Goal: Find specific page/section: Find specific page/section

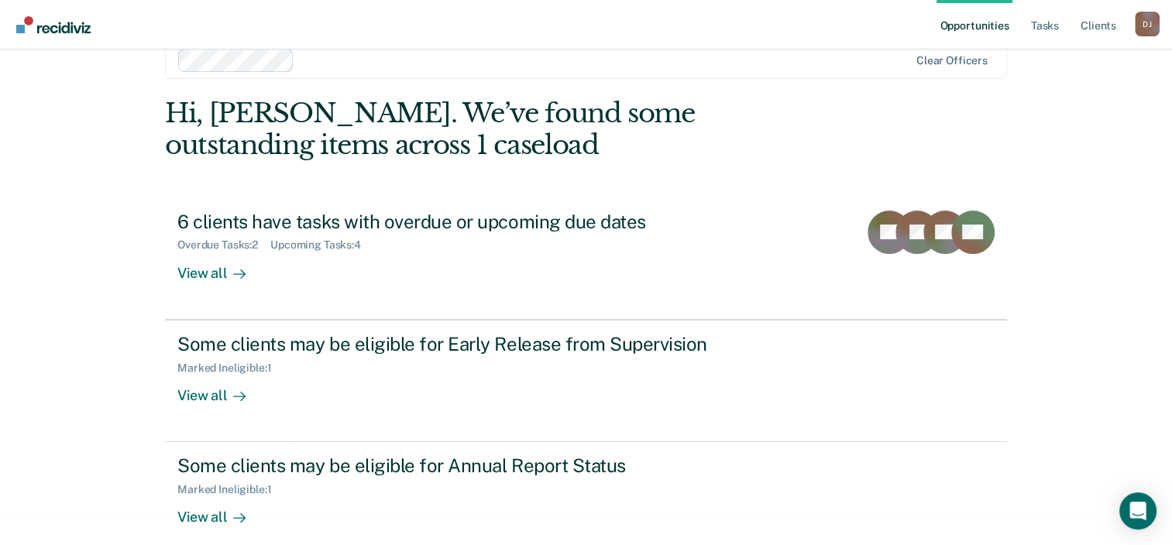
scroll to position [50, 0]
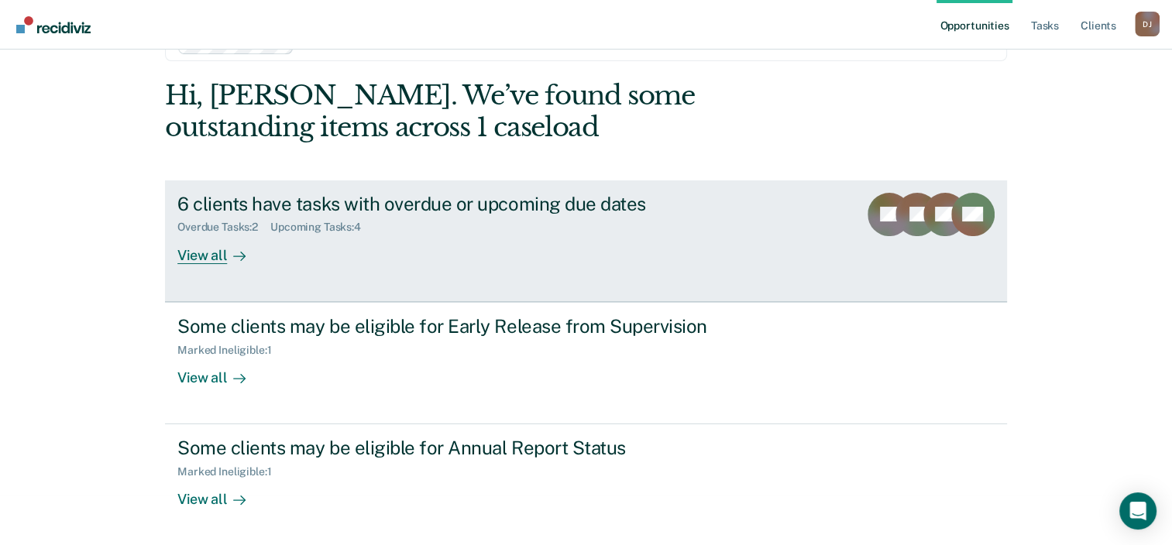
click at [204, 259] on div "View all" at bounding box center [220, 249] width 87 height 30
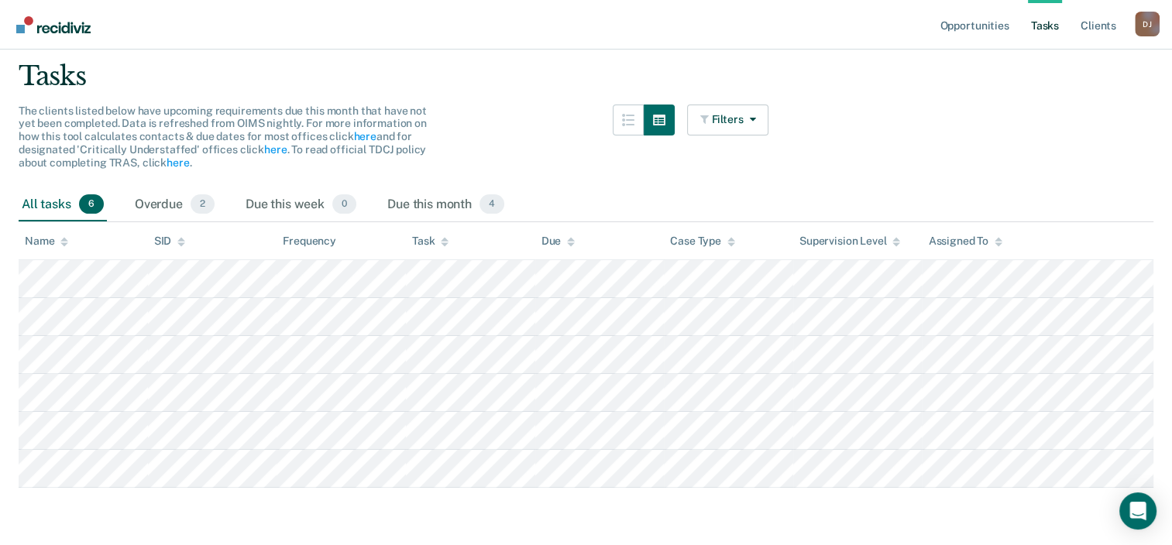
scroll to position [105, 0]
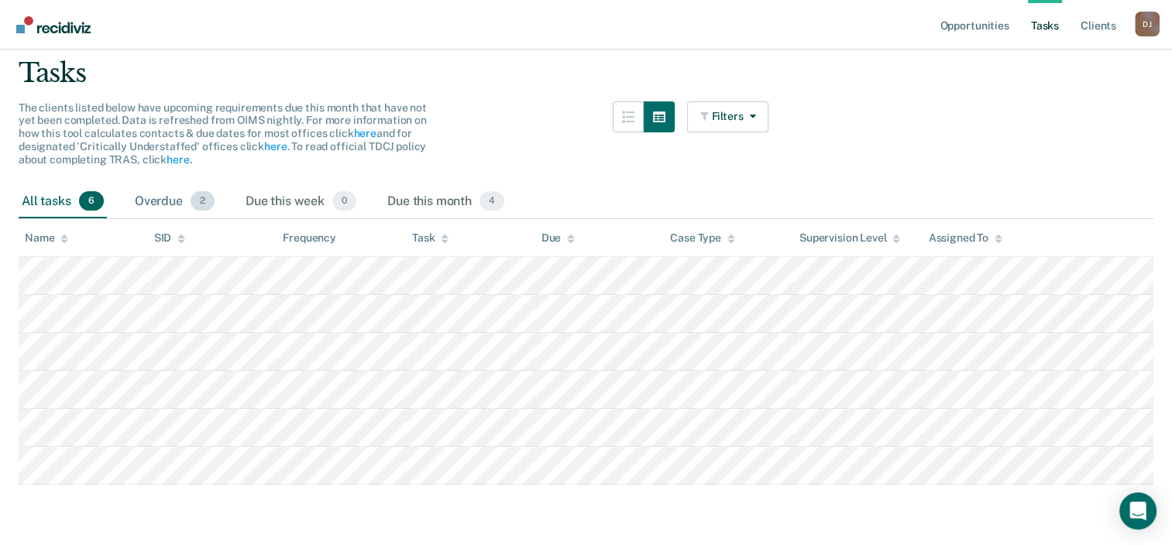
click at [160, 202] on div "Overdue 2" at bounding box center [175, 202] width 86 height 34
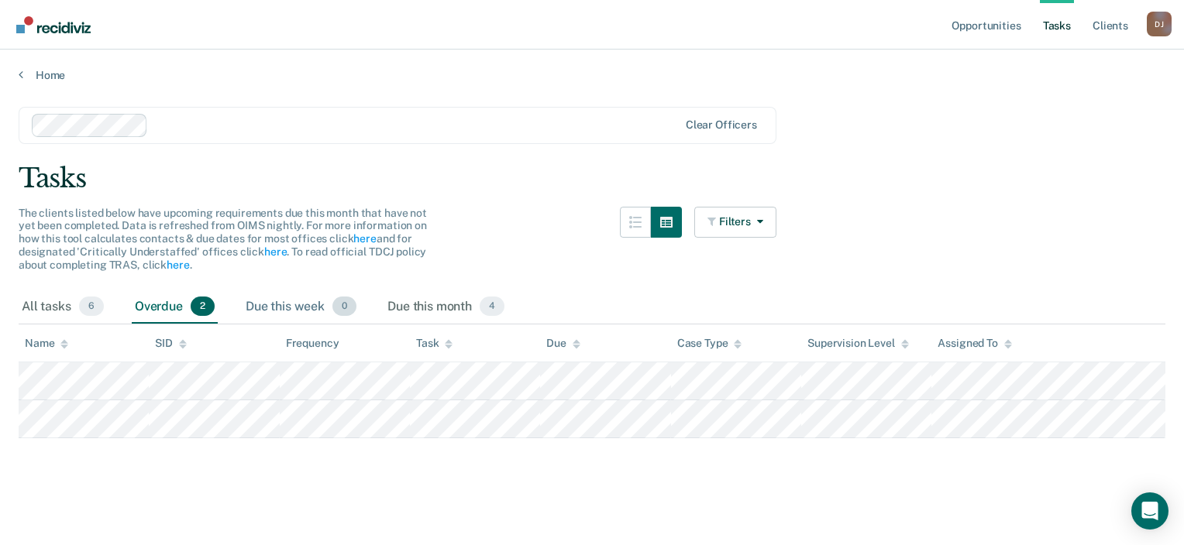
click at [282, 294] on div "Due this week 0" at bounding box center [300, 307] width 117 height 34
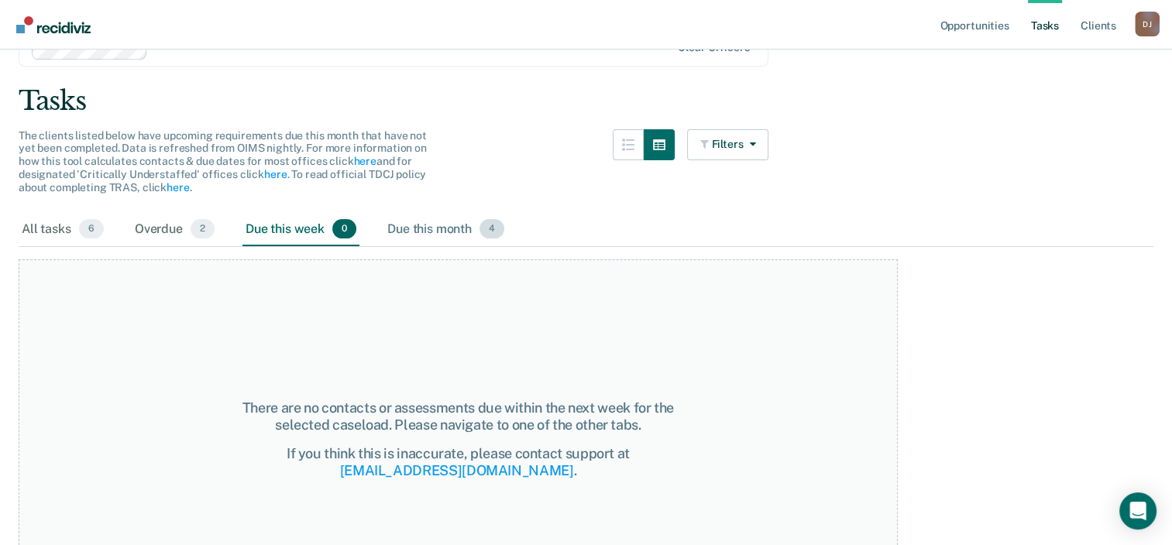
click at [446, 245] on div "Due this month 4" at bounding box center [445, 230] width 123 height 34
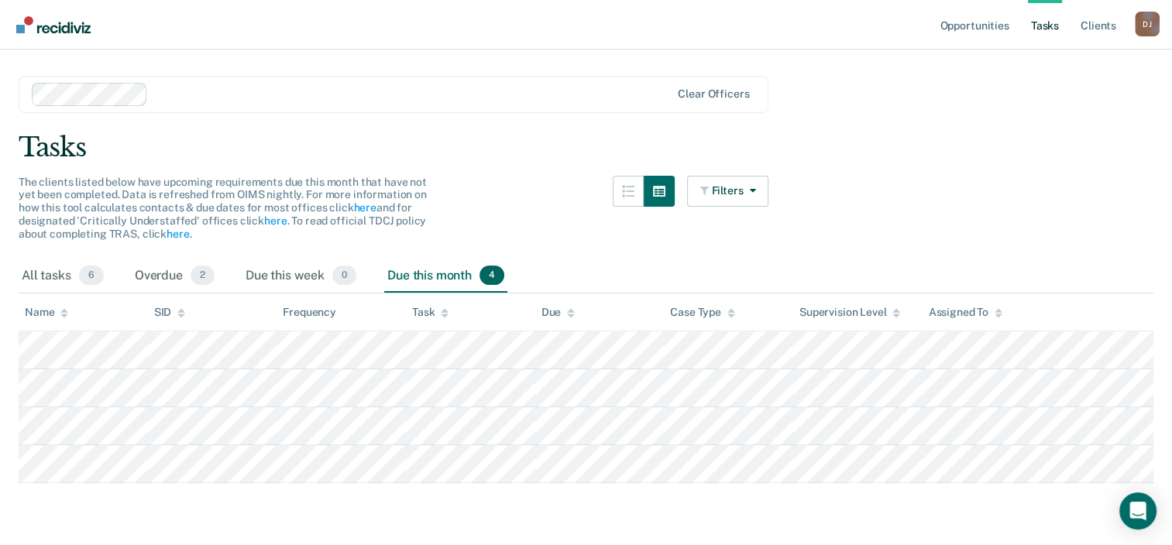
scroll to position [29, 0]
click at [50, 282] on div "All tasks 6" at bounding box center [63, 278] width 88 height 34
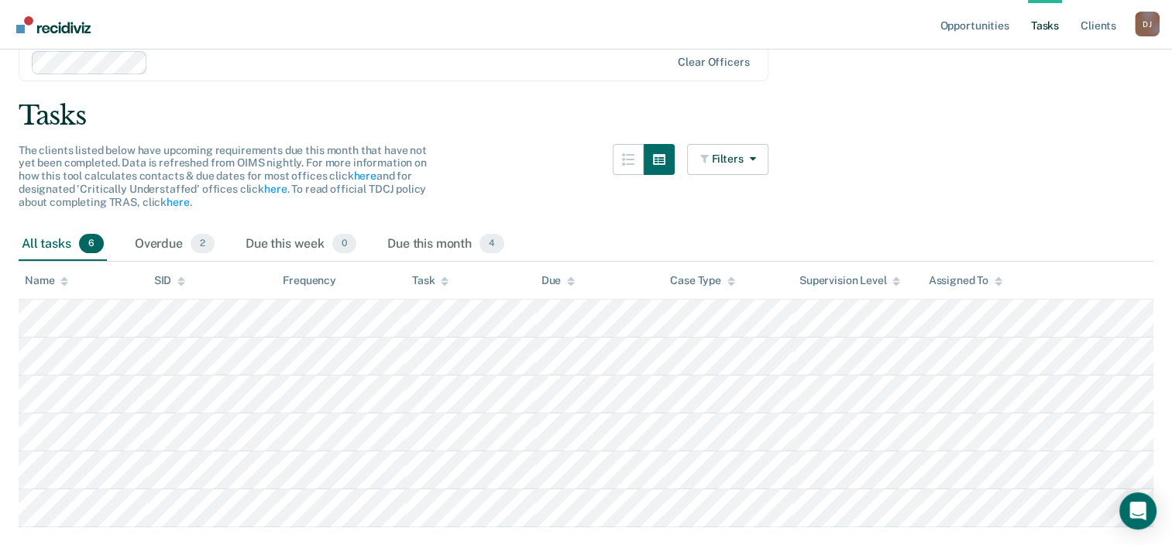
scroll to position [52, 0]
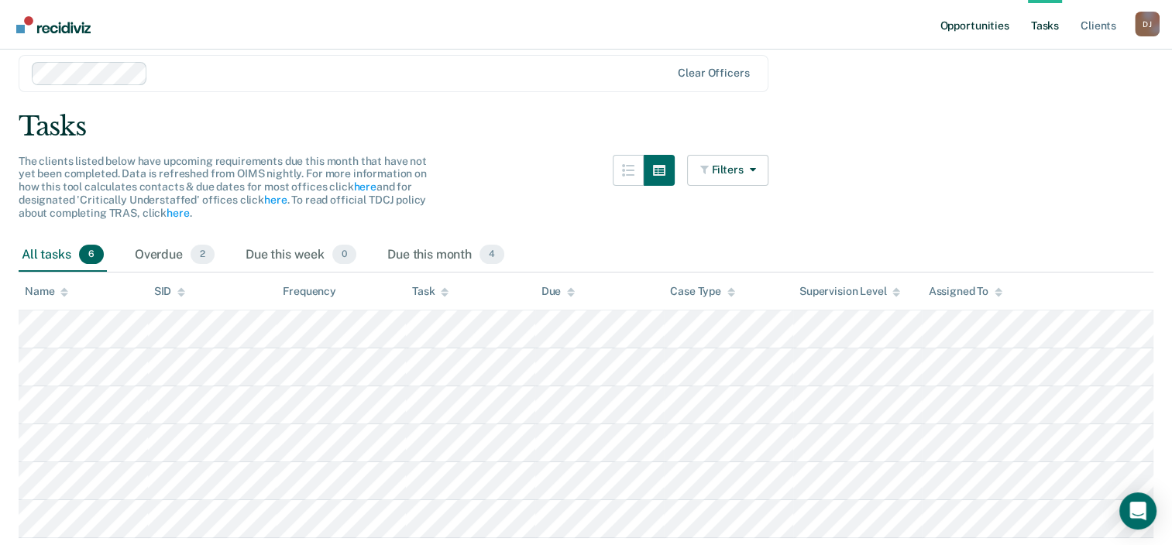
click at [972, 25] on link "Opportunities" at bounding box center [973, 25] width 75 height 50
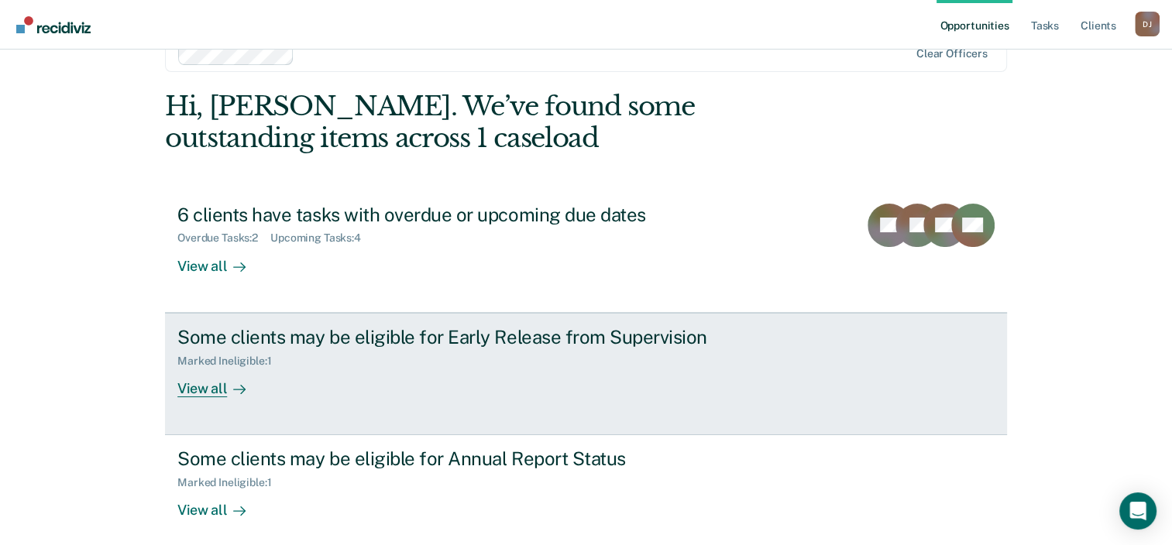
scroll to position [107, 0]
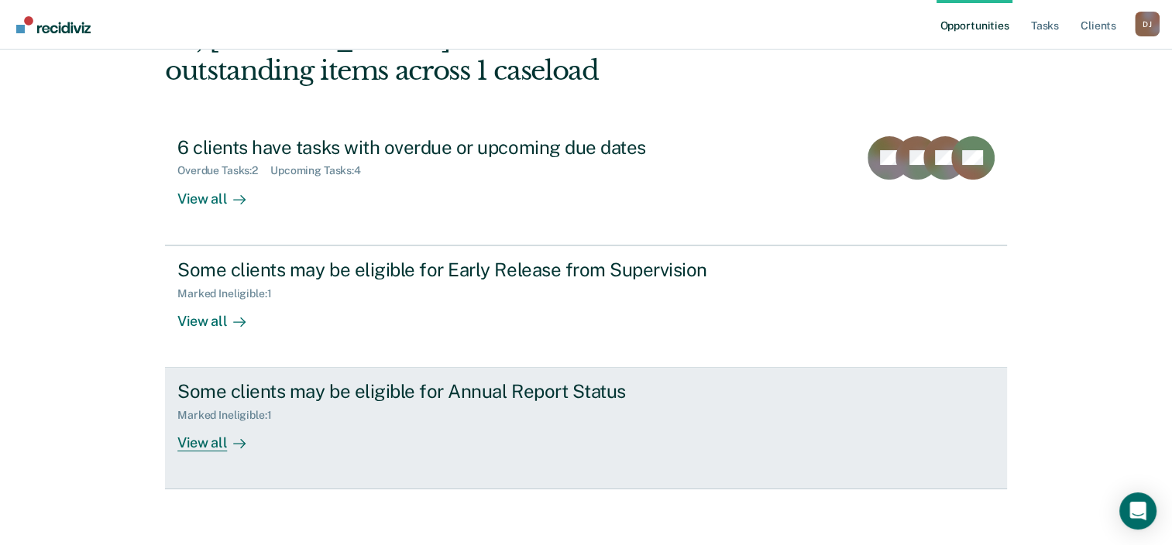
click at [183, 422] on div "View all" at bounding box center [220, 437] width 87 height 30
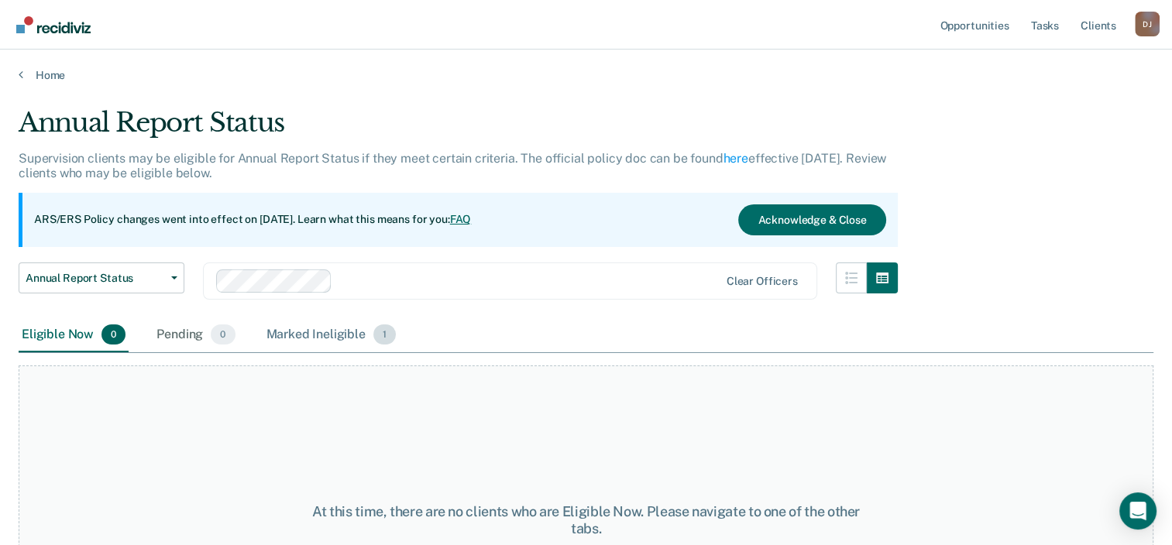
click at [273, 344] on div "Marked Ineligible 1" at bounding box center [331, 335] width 136 height 34
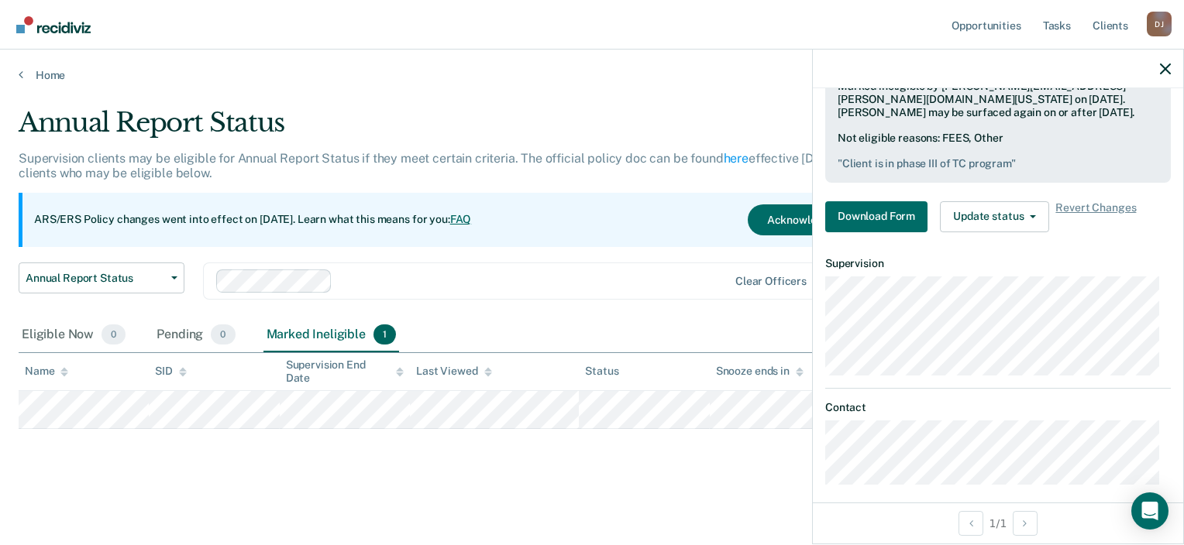
scroll to position [337, 0]
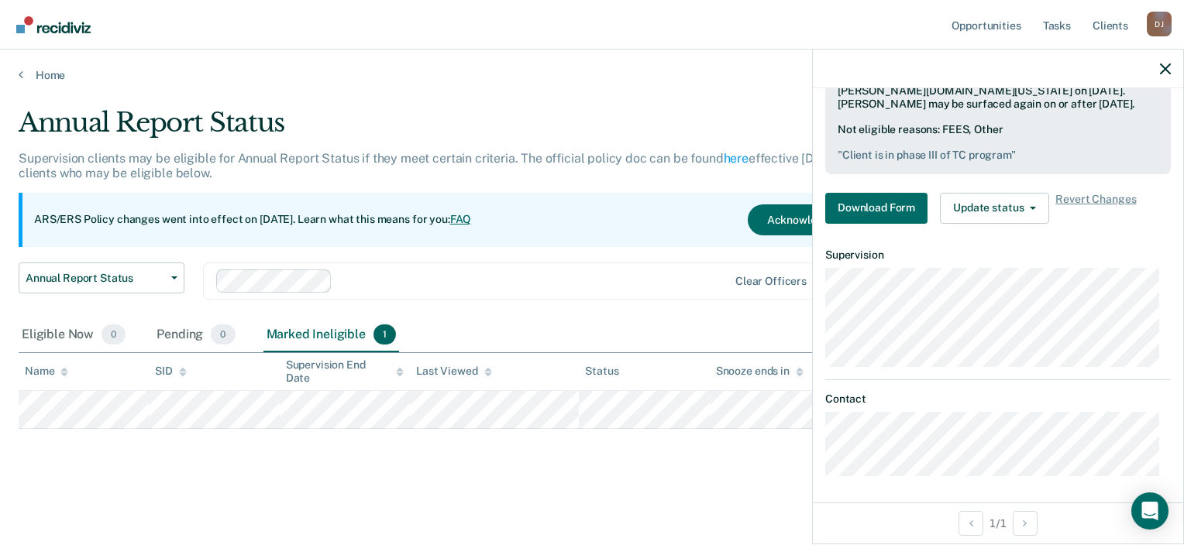
click at [536, 273] on div at bounding box center [532, 281] width 389 height 18
click at [592, 136] on div "Annual Report Status" at bounding box center [463, 129] width 888 height 44
